Goal: Information Seeking & Learning: Learn about a topic

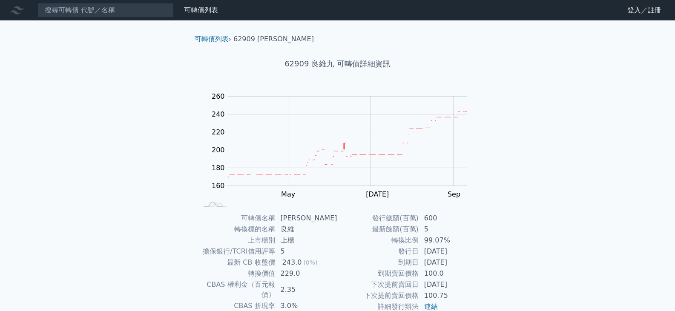
scroll to position [83, 0]
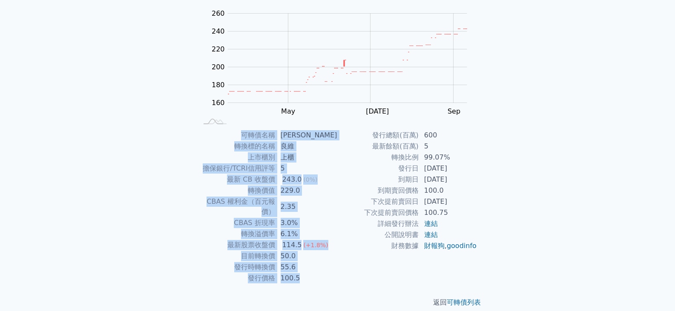
drag, startPoint x: 495, startPoint y: 123, endPoint x: 523, endPoint y: 248, distance: 128.5
click at [523, 248] on div "可轉債列表 財務數據 可轉債列表 財務數據 登入／註冊 登入／註冊 可轉債列表 › 62909 良維九 62909 良維九 可轉債詳細資訊 Zoom Out …" at bounding box center [337, 119] width 675 height 404
drag, startPoint x: 482, startPoint y: 119, endPoint x: 493, endPoint y: 259, distance: 140.4
click at [493, 259] on div "可轉債列表 › 62909 良維九 62909 良維九 可轉債詳細資訊 Zoom Out 160 120 140 160 180 200 220 240 26…" at bounding box center [337, 129] width 327 height 384
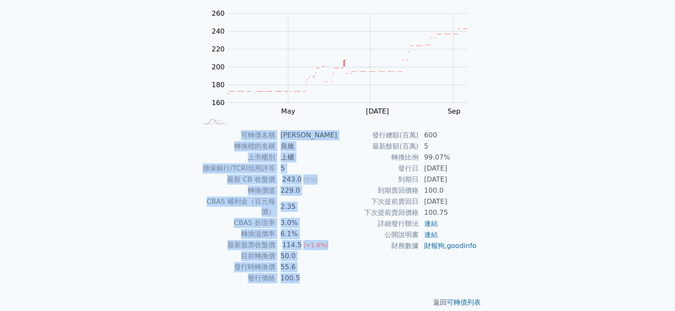
click at [493, 259] on div "可轉債列表 › 62909 良維九 62909 良維九 可轉債詳細資訊 Zoom Out 160 120 140 160 180 200 220 240 26…" at bounding box center [337, 129] width 327 height 384
drag, startPoint x: 481, startPoint y: 270, endPoint x: 100, endPoint y: 121, distance: 409.9
click at [102, 125] on div "可轉債列表 財務數據 可轉債列表 財務數據 登入／註冊 登入／註冊 可轉債列表 › 62909 良維九 62909 良維九 可轉債詳細資訊 Zoom Out …" at bounding box center [337, 119] width 675 height 404
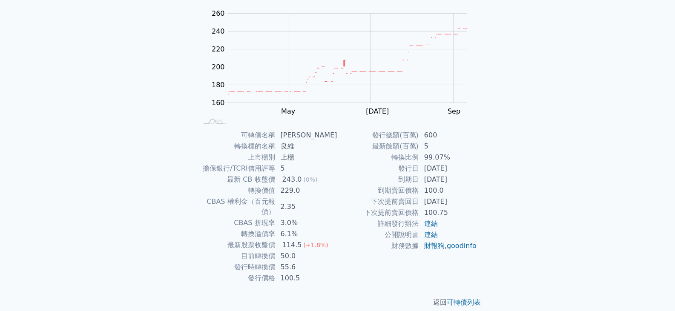
click at [99, 120] on div "可轉債列表 財務數據 可轉債列表 財務數據 登入／註冊 登入／註冊 可轉債列表 › 62909 良維九 62909 良維九 可轉債詳細資訊 Zoom Out …" at bounding box center [337, 119] width 675 height 404
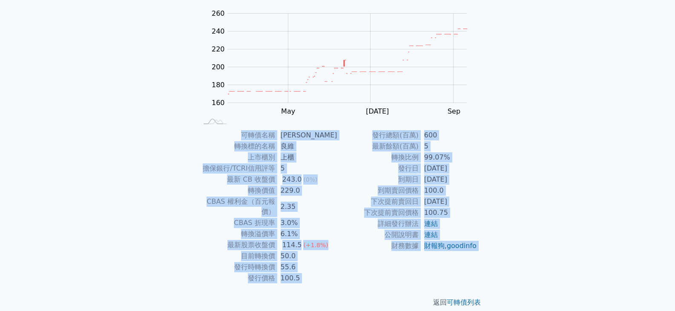
drag, startPoint x: 99, startPoint y: 120, endPoint x: 549, endPoint y: 253, distance: 469.4
click at [549, 253] on div "可轉債列表 財務數據 可轉債列表 財務數據 登入／註冊 登入／註冊 可轉債列表 › 62909 良維九 62909 良維九 可轉債詳細資訊 Zoom Out …" at bounding box center [337, 119] width 675 height 404
